Goal: Obtain resource: Download file/media

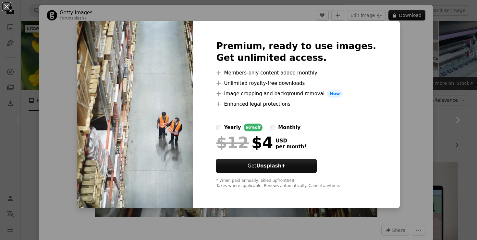
scroll to position [88, 0]
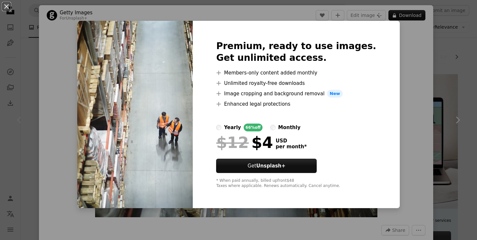
click at [167, 117] on img at bounding box center [135, 114] width 116 height 187
click at [402, 86] on div "An X shape Premium, ready to use images. Get unlimited access. A plus sign Memb…" at bounding box center [238, 120] width 477 height 240
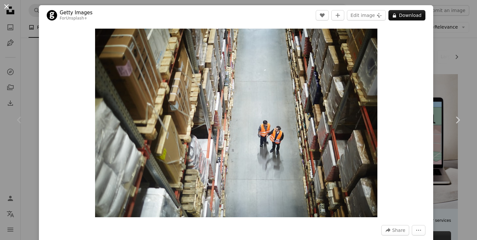
click at [6, 7] on button "An X shape" at bounding box center [7, 7] width 8 height 8
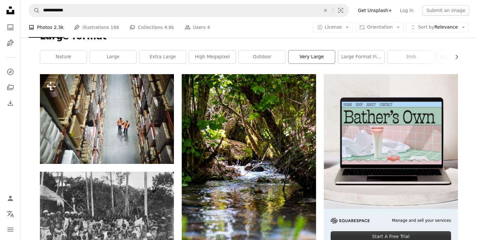
click at [316, 55] on link "very large" at bounding box center [312, 56] width 46 height 13
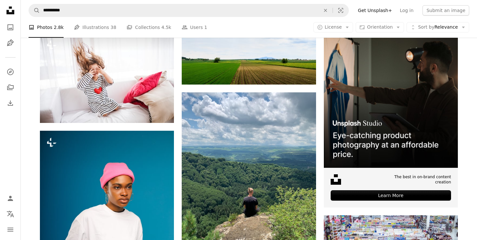
scroll to position [137, 0]
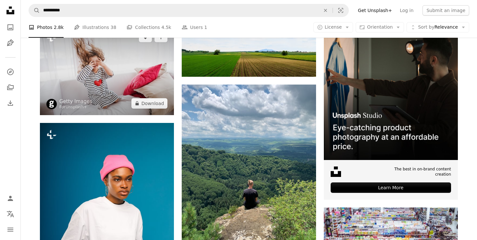
click at [103, 66] on img at bounding box center [107, 69] width 134 height 89
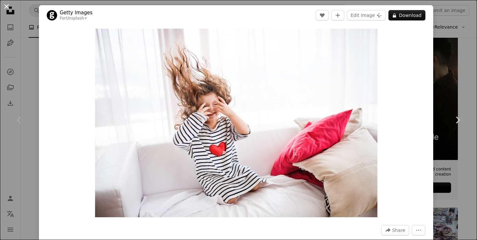
click at [8, 8] on button "An X shape" at bounding box center [7, 7] width 8 height 8
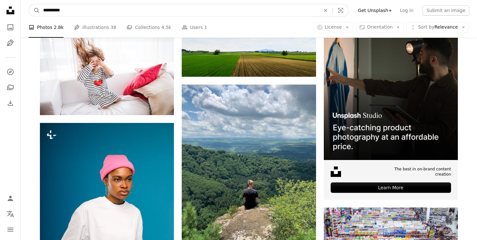
click at [82, 8] on input "**********" at bounding box center [179, 10] width 279 height 12
type input "**********"
click button "A magnifying glass" at bounding box center [34, 10] width 11 height 12
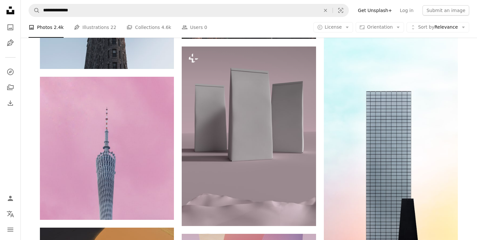
scroll to position [326, 0]
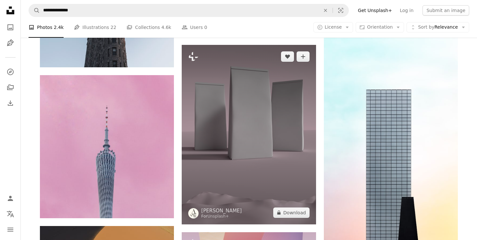
click at [233, 128] on img at bounding box center [249, 134] width 134 height 179
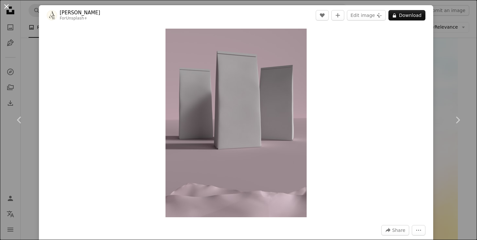
click at [7, 6] on button "An X shape" at bounding box center [7, 7] width 8 height 8
